Goal: Information Seeking & Learning: Learn about a topic

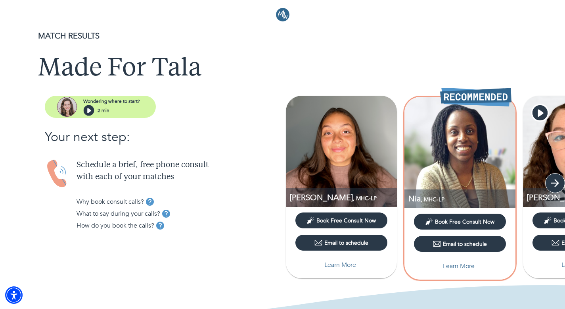
click at [554, 188] on icon "button" at bounding box center [555, 183] width 12 height 12
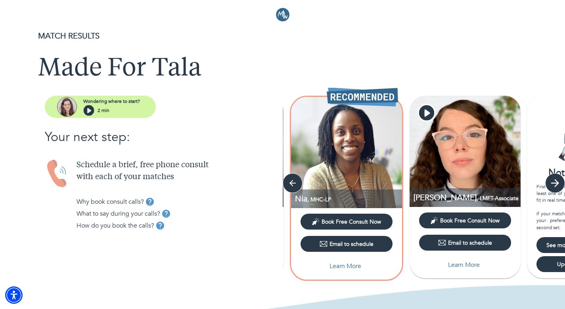
click at [554, 188] on icon "button" at bounding box center [555, 183] width 12 height 12
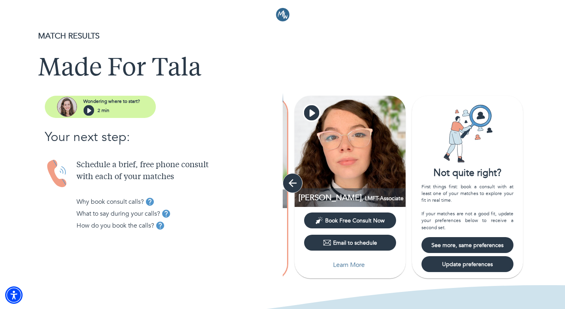
click at [291, 185] on icon "button" at bounding box center [293, 183] width 8 height 8
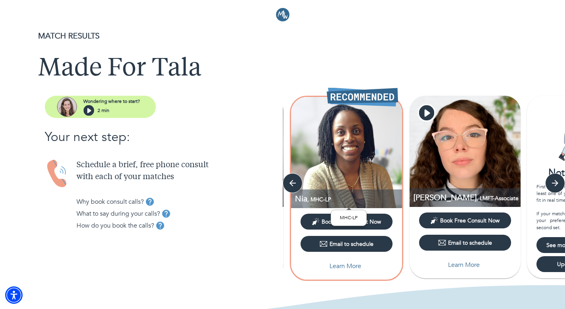
click at [343, 196] on p "Nia , MHC-LP" at bounding box center [348, 198] width 107 height 11
click at [343, 156] on img at bounding box center [346, 152] width 111 height 111
click at [338, 263] on p "Learn More" at bounding box center [346, 266] width 32 height 10
select select "3"
select select "2"
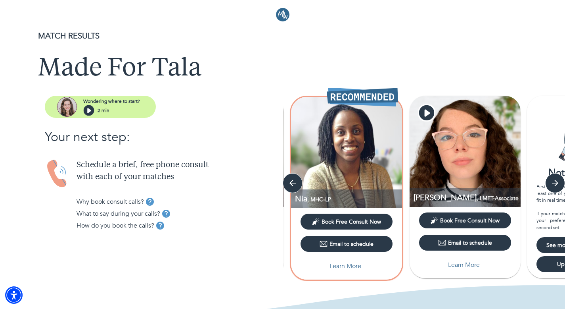
select select "2"
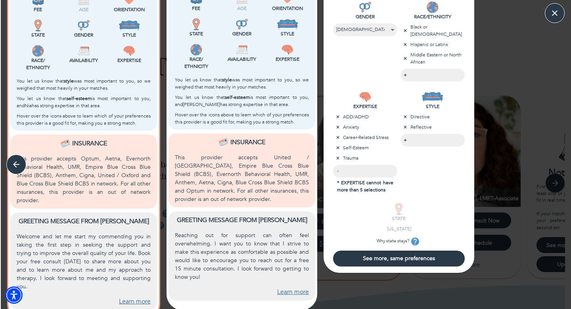
scroll to position [261, 0]
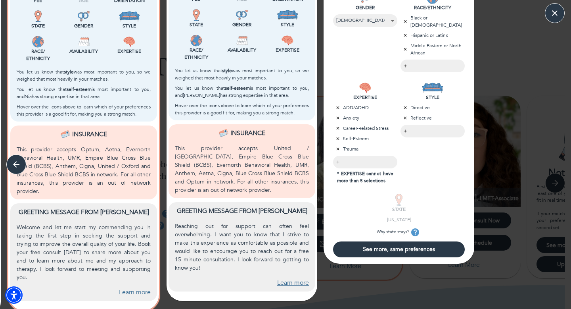
click at [131, 288] on link "Learn more" at bounding box center [135, 292] width 32 height 9
